Goal: Task Accomplishment & Management: Complete application form

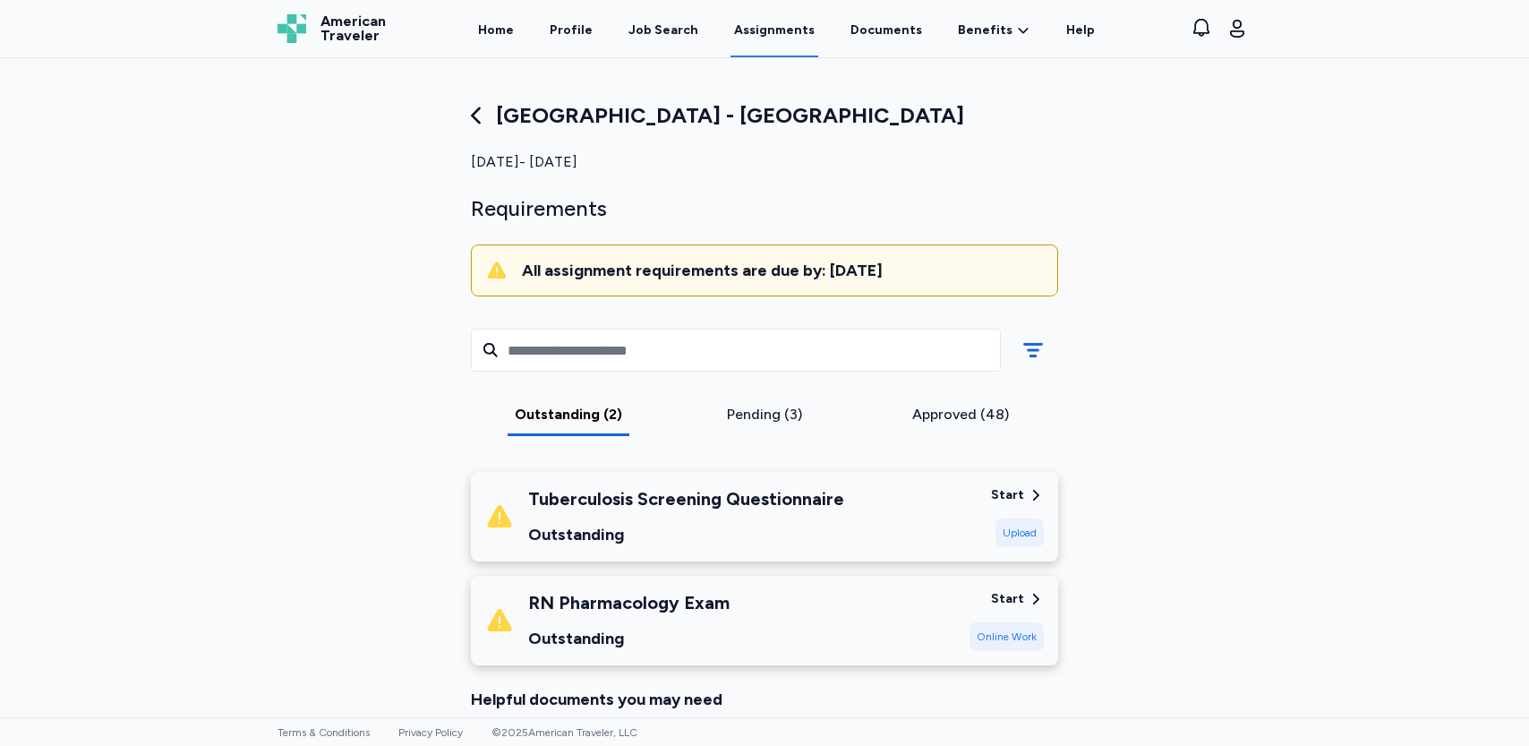
scroll to position [269, 0]
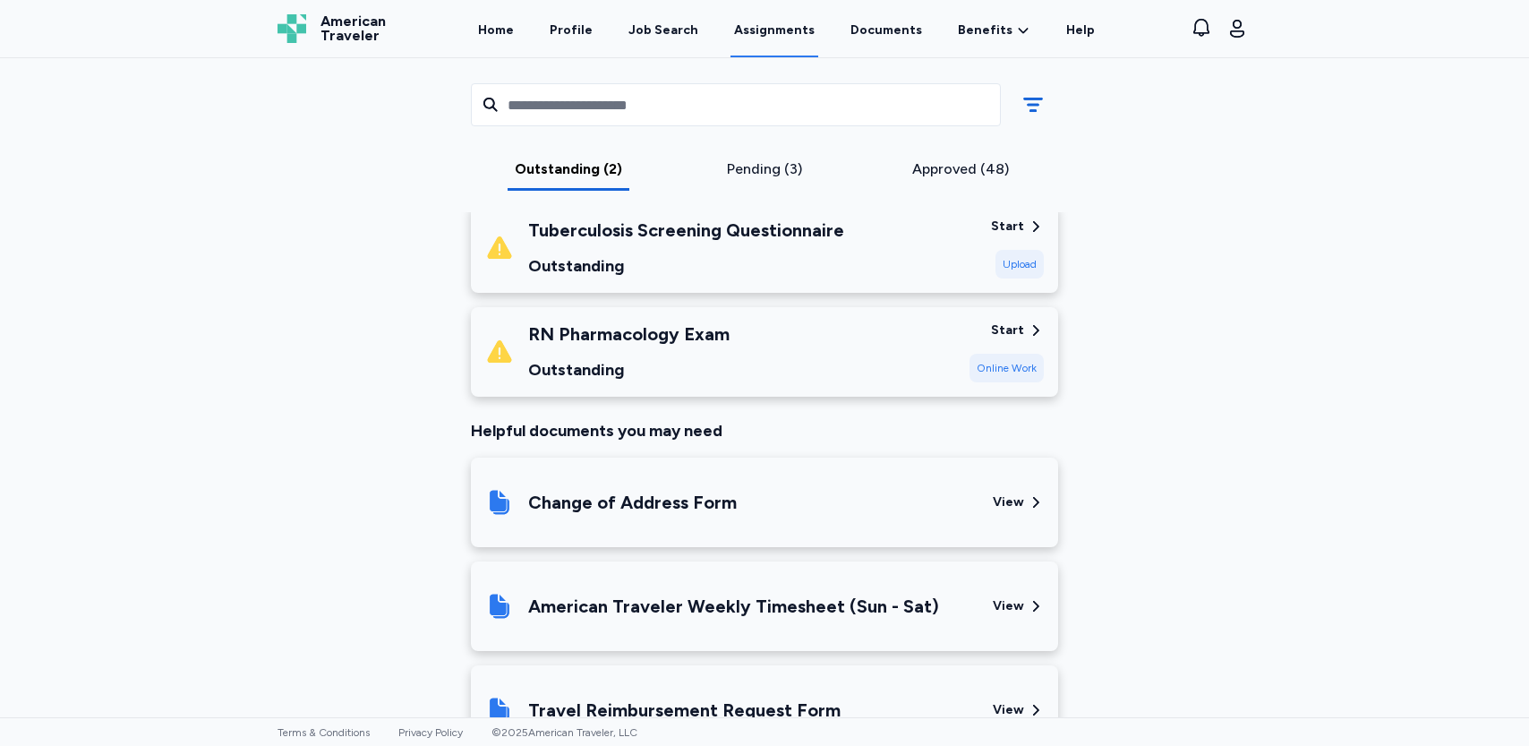
click at [991, 371] on div "Online Work" at bounding box center [1006, 368] width 74 height 29
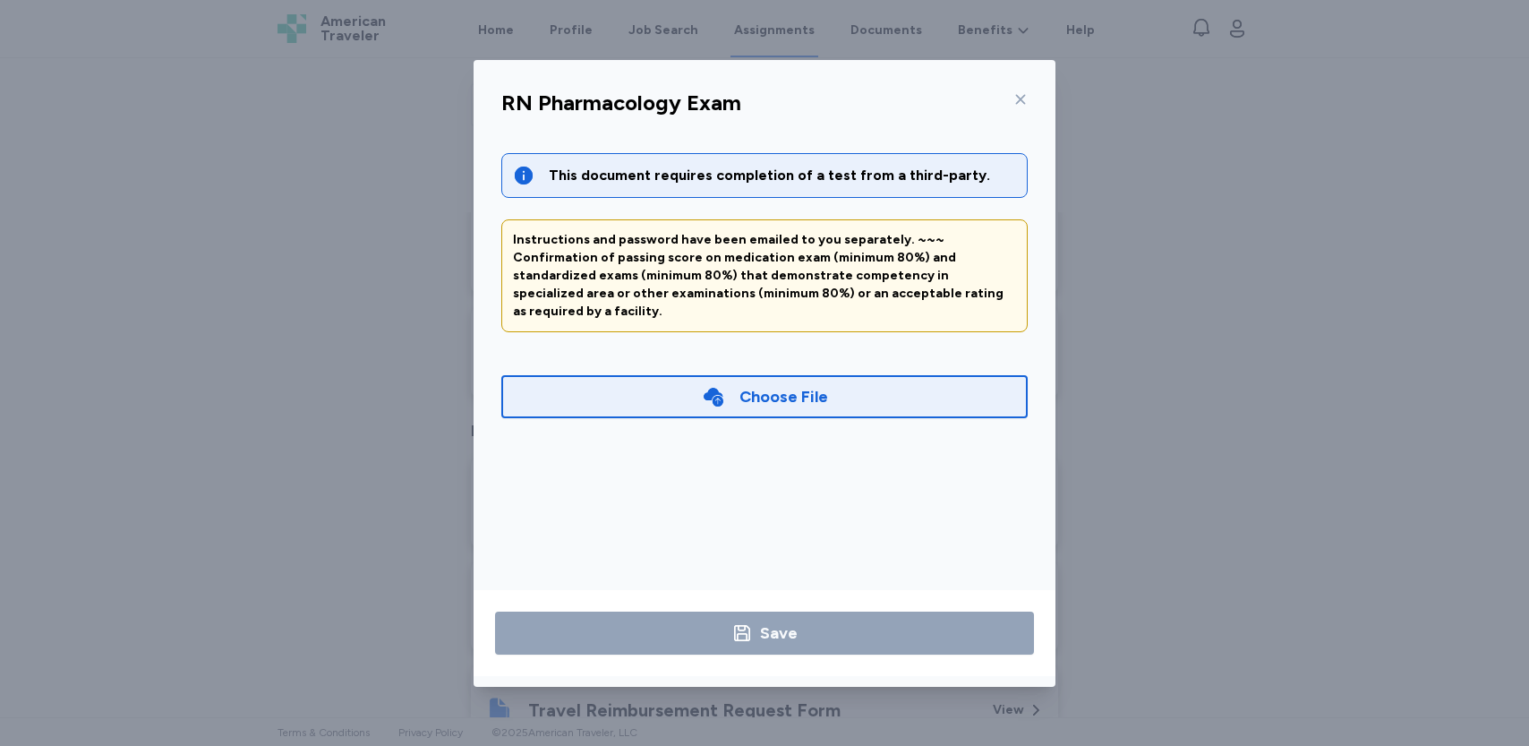
click at [833, 375] on div "Choose File" at bounding box center [764, 396] width 526 height 43
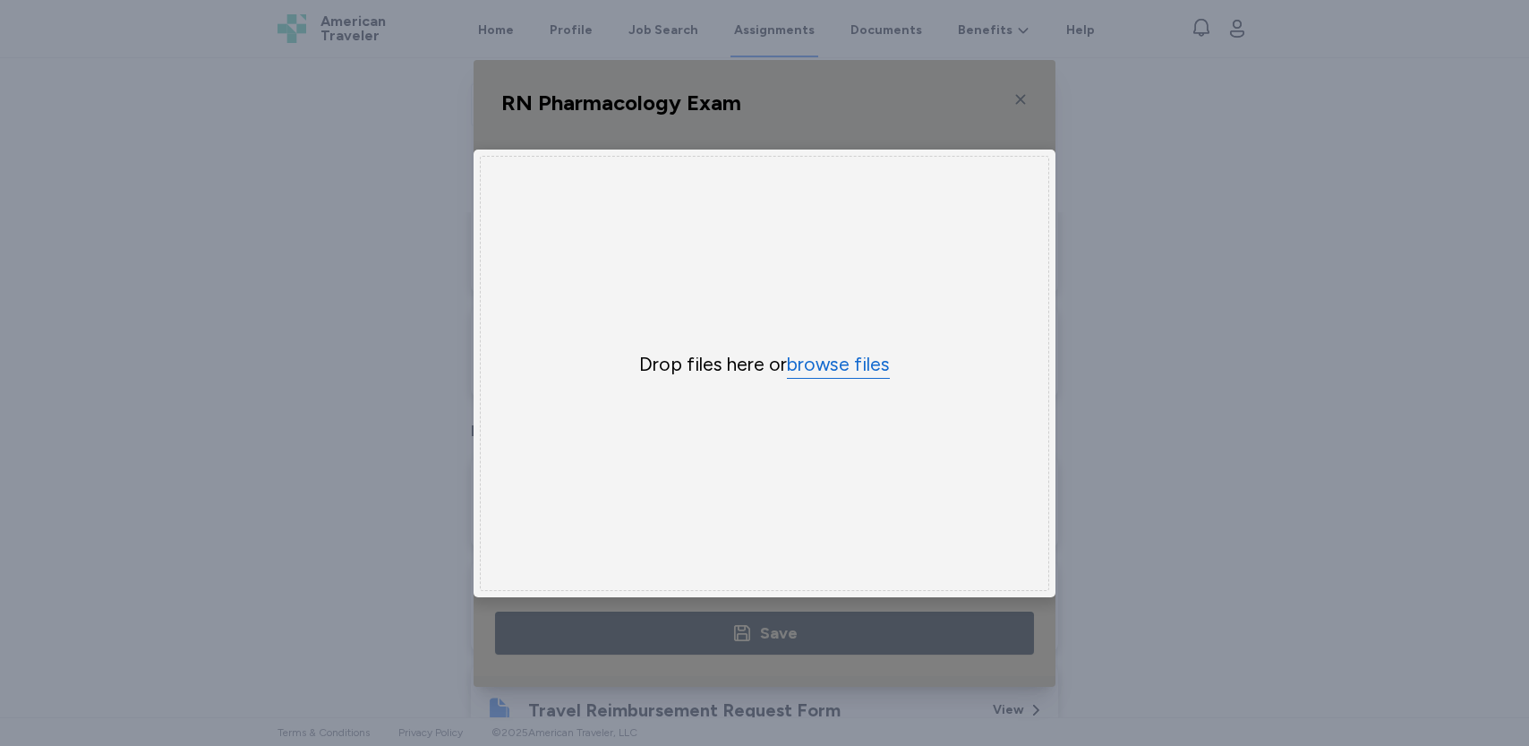
click at [868, 355] on button "browse files" at bounding box center [838, 365] width 103 height 26
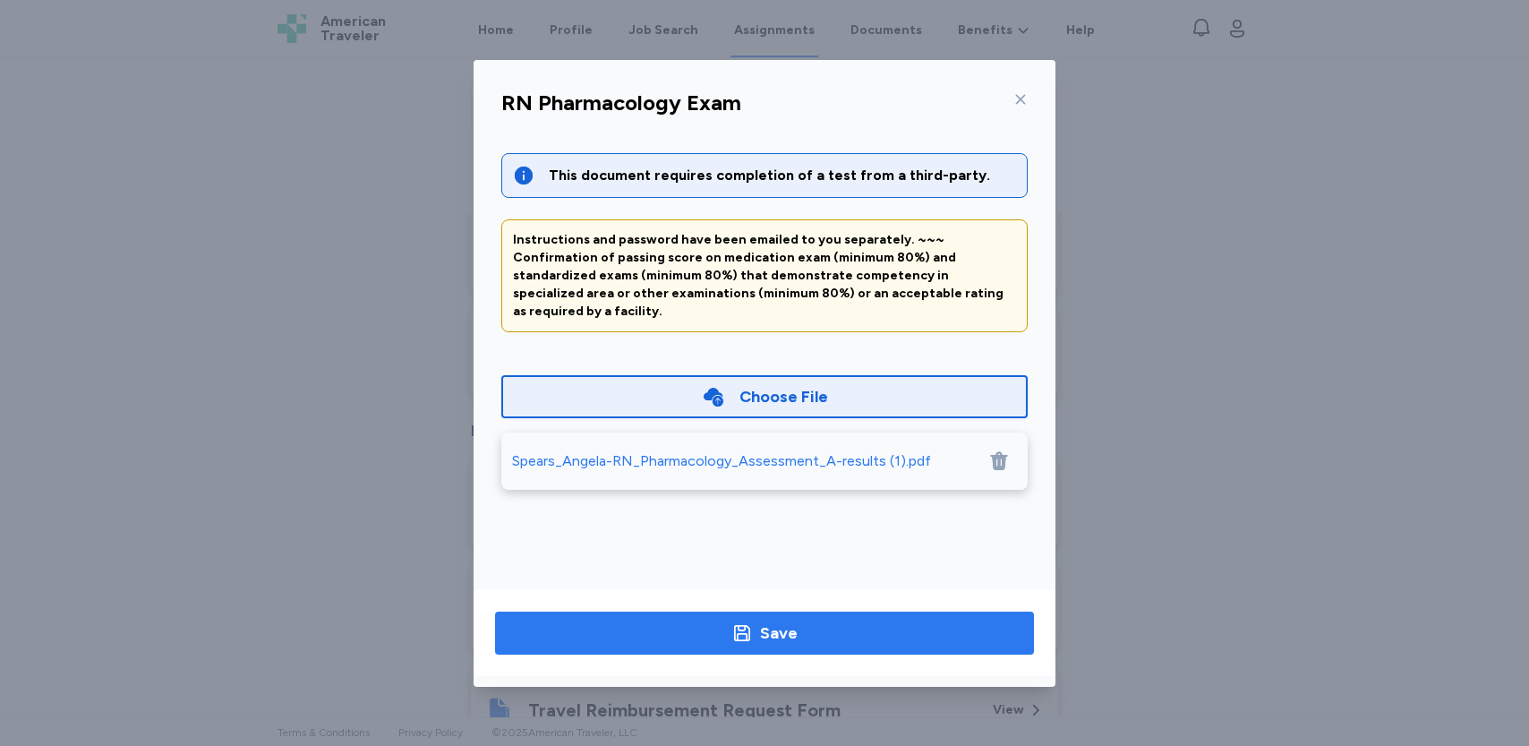
click at [802, 613] on button "Save" at bounding box center [764, 632] width 539 height 43
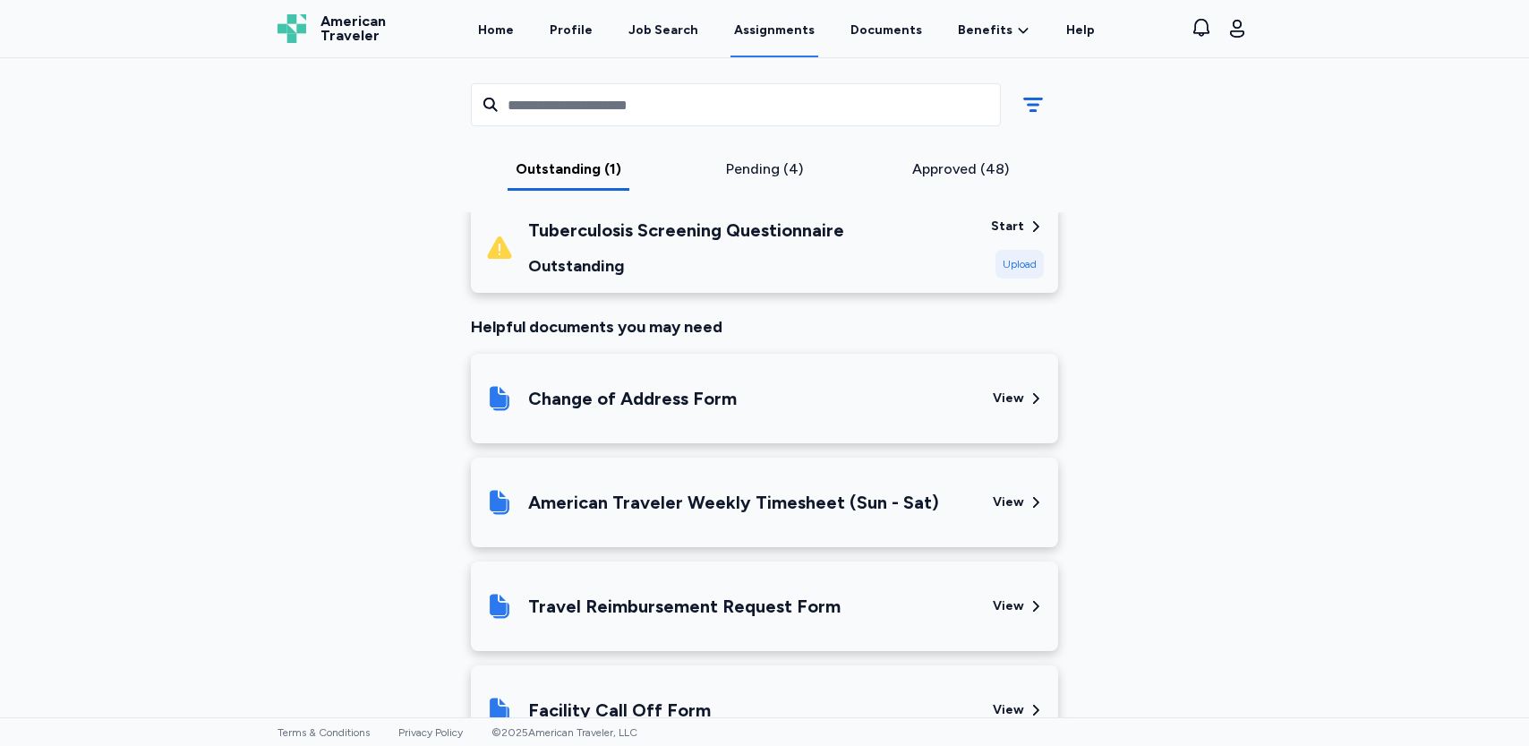
click at [1008, 259] on div "Upload" at bounding box center [1019, 264] width 48 height 29
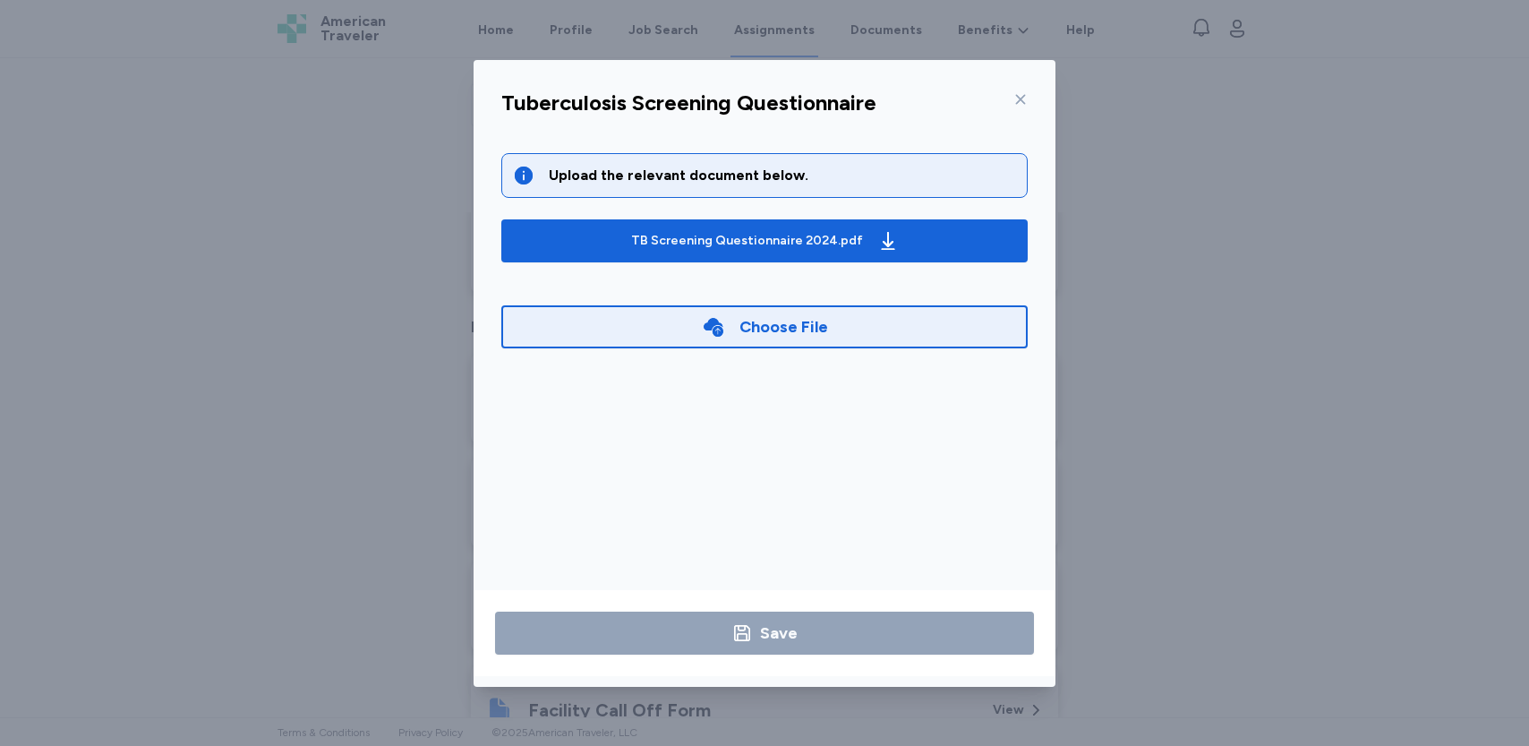
click at [806, 327] on div "Choose File" at bounding box center [783, 326] width 89 height 25
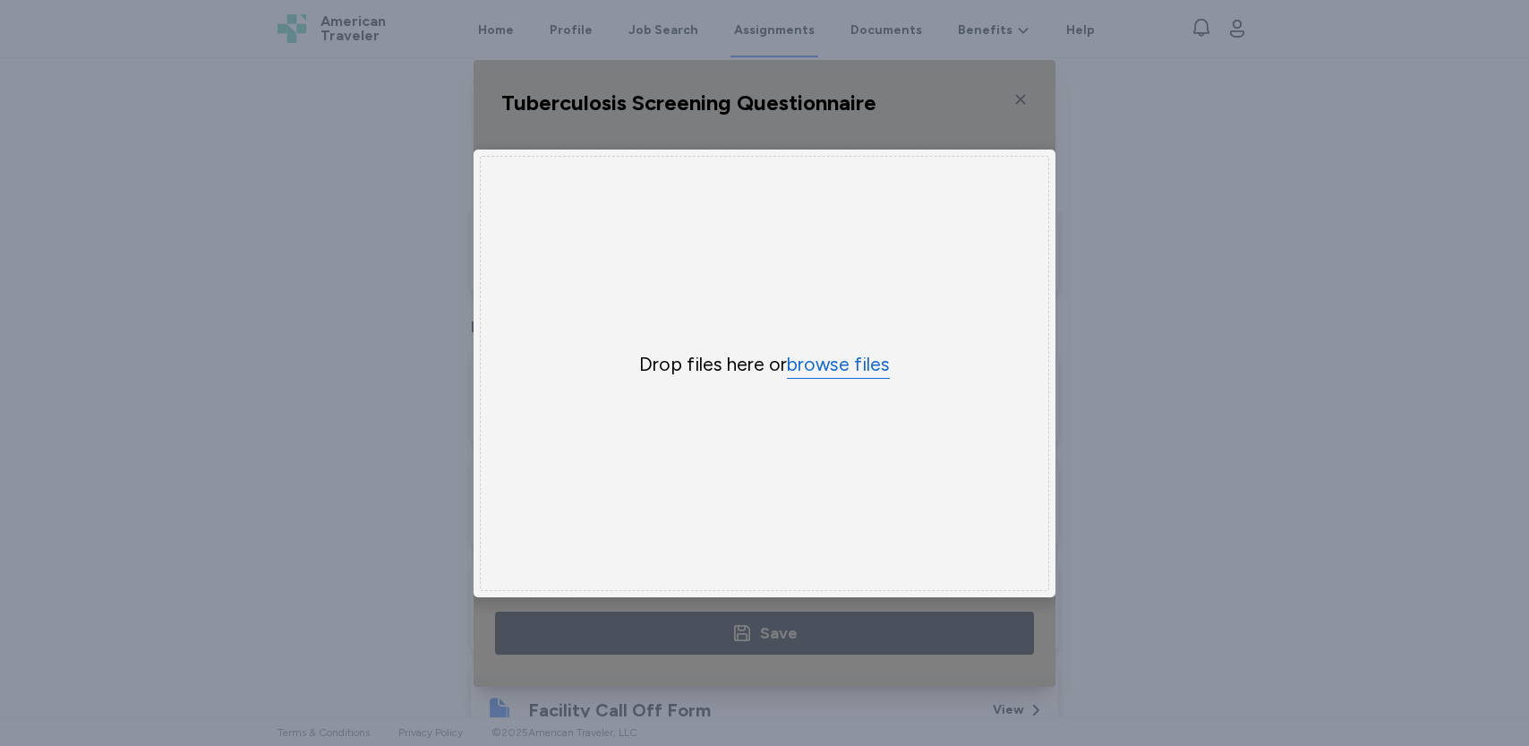
click at [840, 364] on button "browse files" at bounding box center [838, 365] width 103 height 26
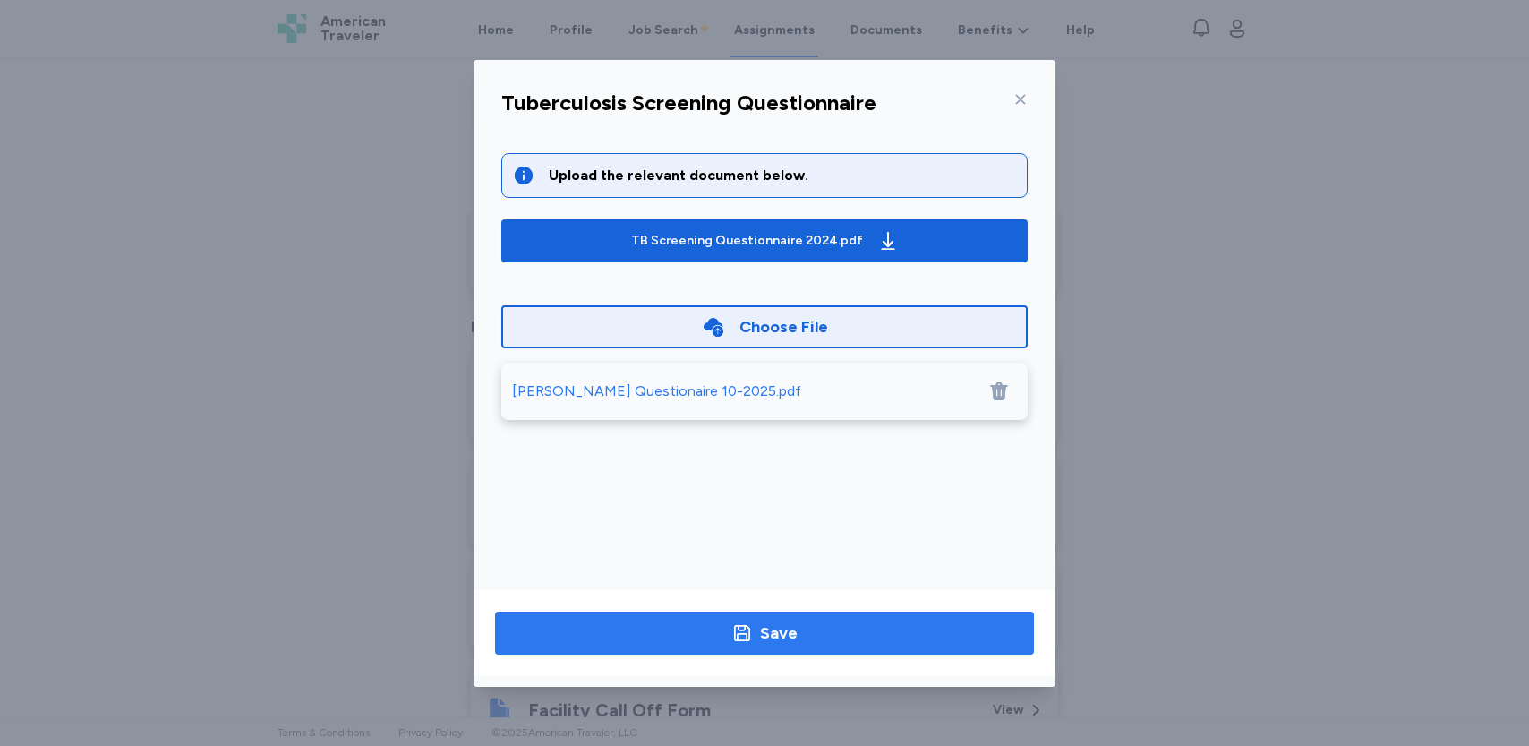
click at [806, 626] on span "Save" at bounding box center [764, 632] width 510 height 25
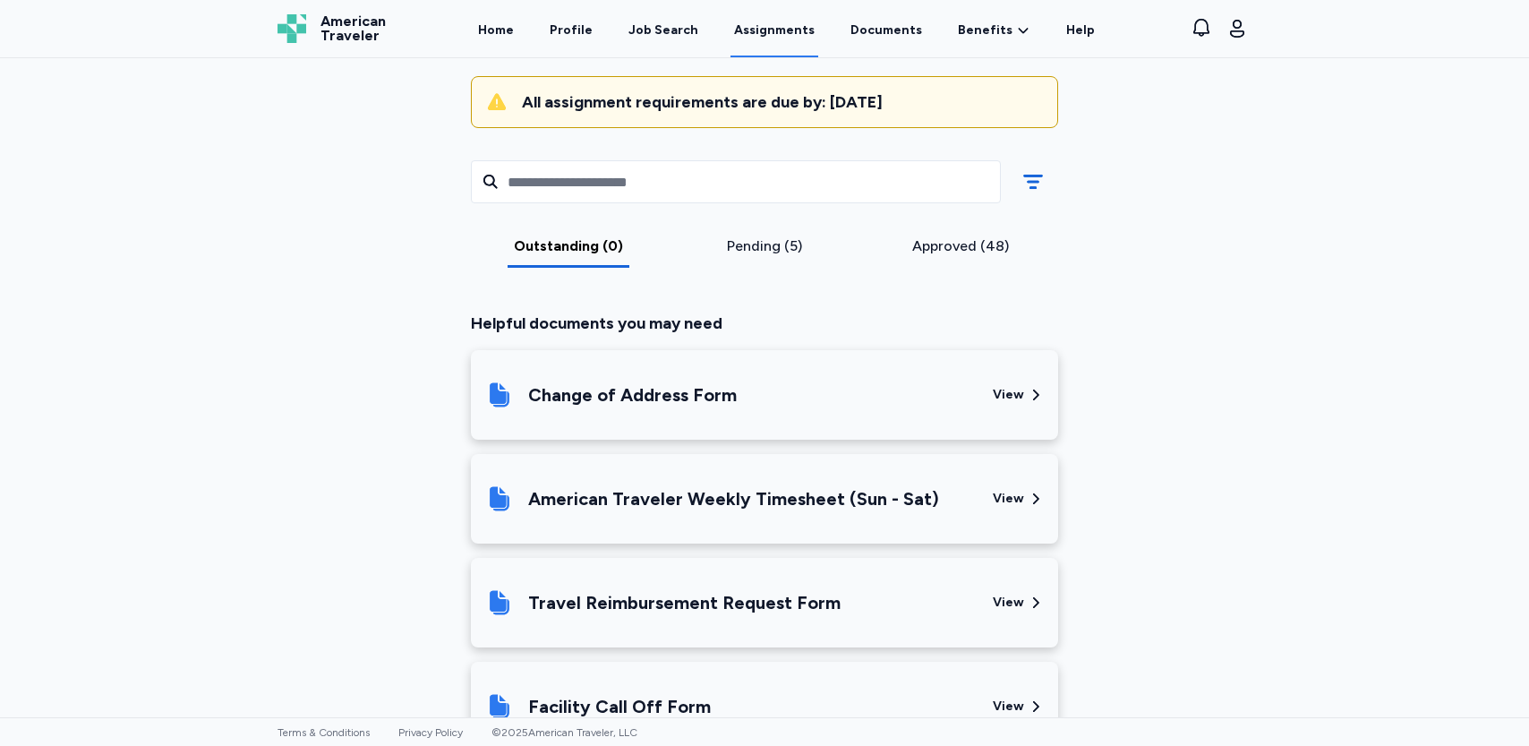
scroll to position [0, 0]
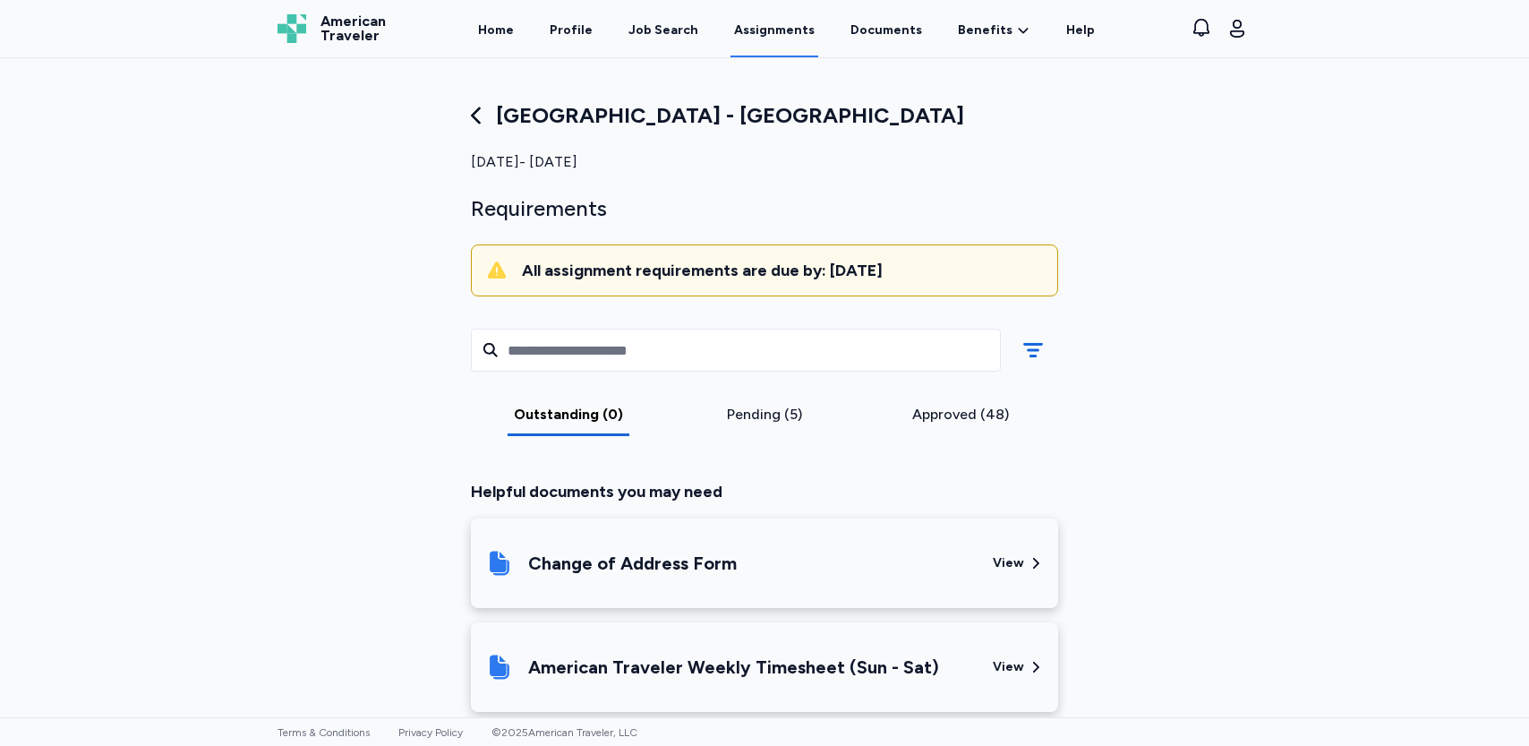
click at [588, 274] on div "All assignment requirements are due by: [DATE]" at bounding box center [782, 270] width 521 height 21
click at [798, 30] on link "Assignments" at bounding box center [774, 30] width 88 height 56
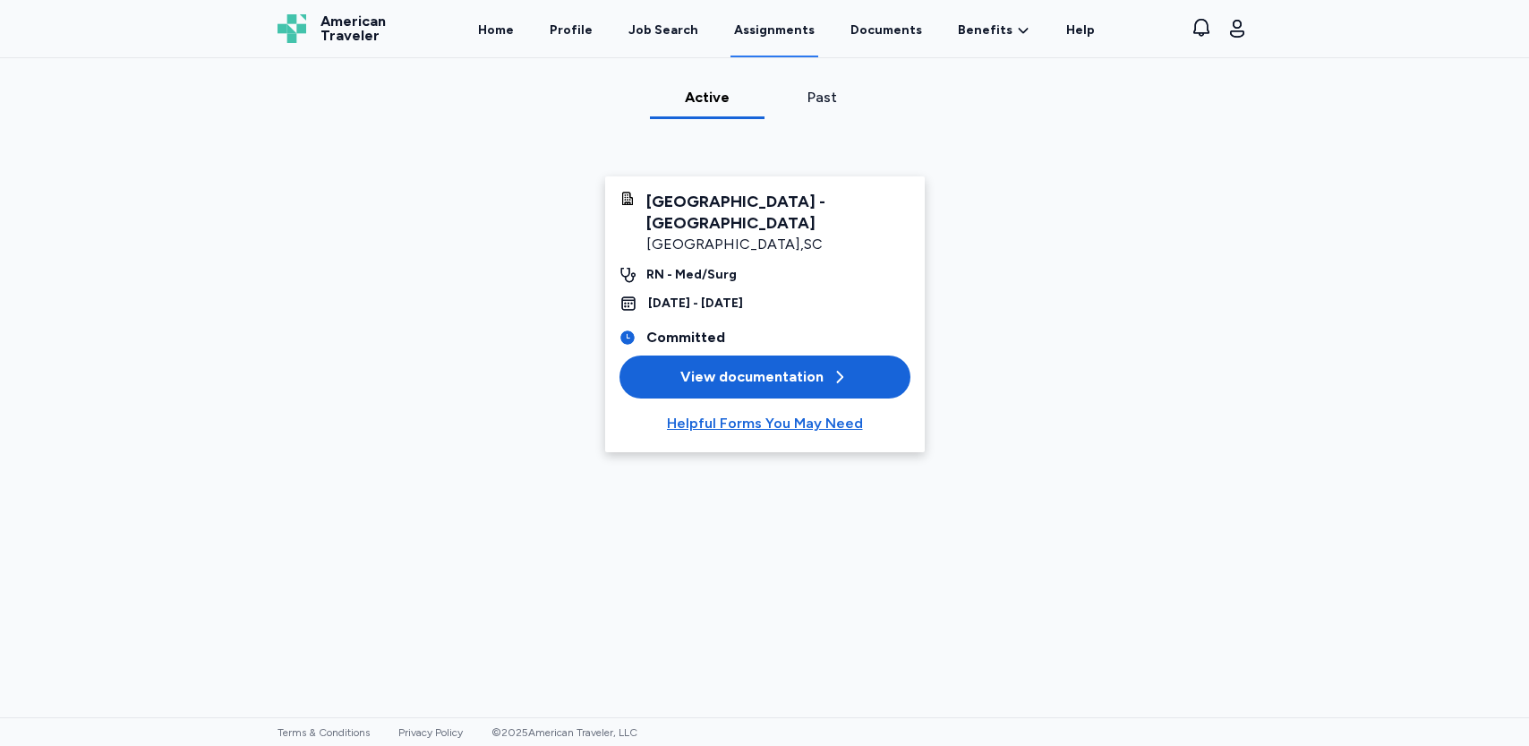
click at [802, 366] on div "View documentation" at bounding box center [764, 376] width 168 height 21
